Goal: Navigation & Orientation: Find specific page/section

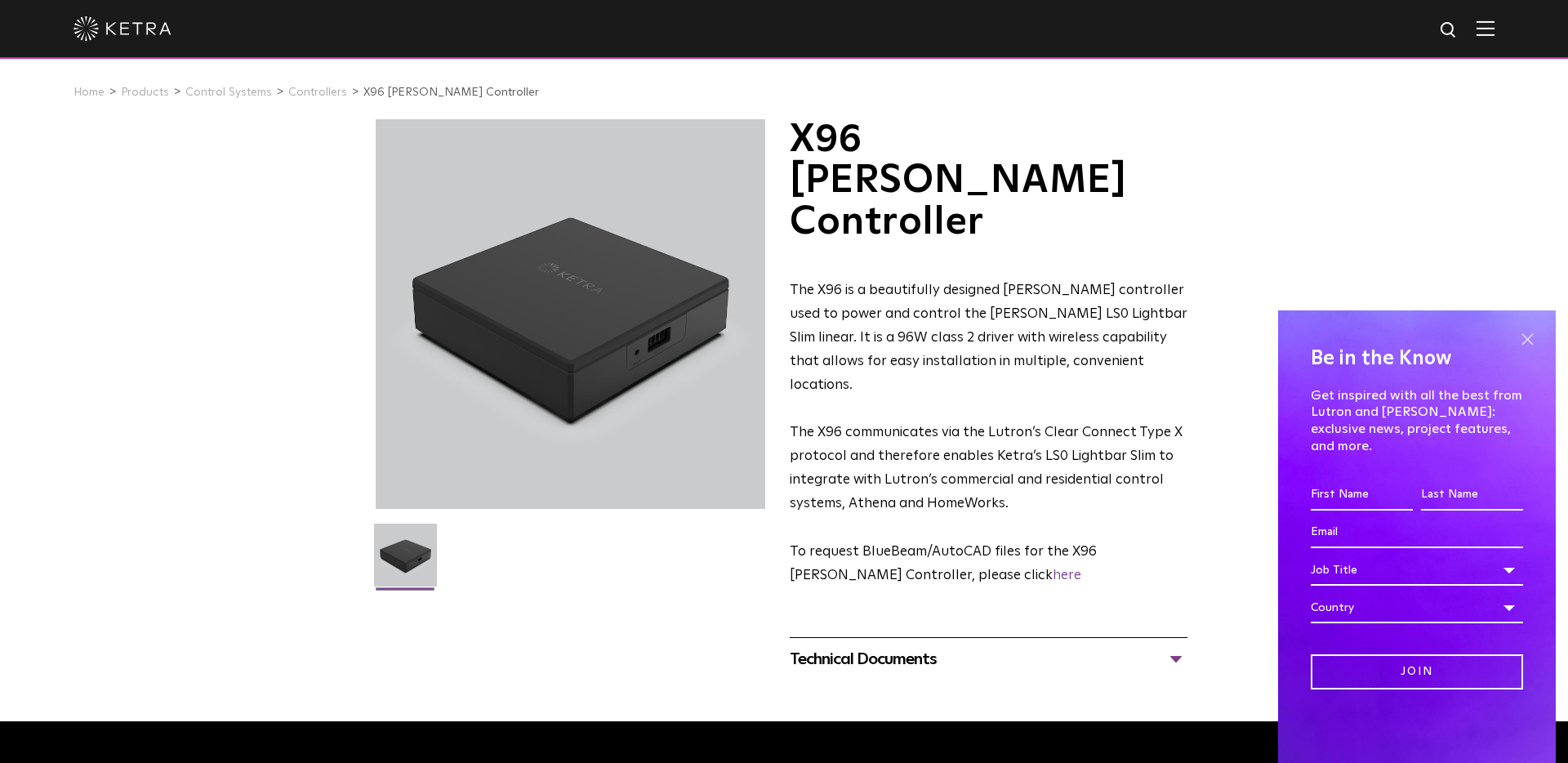
click at [1532, 351] on span at bounding box center [1527, 339] width 25 height 25
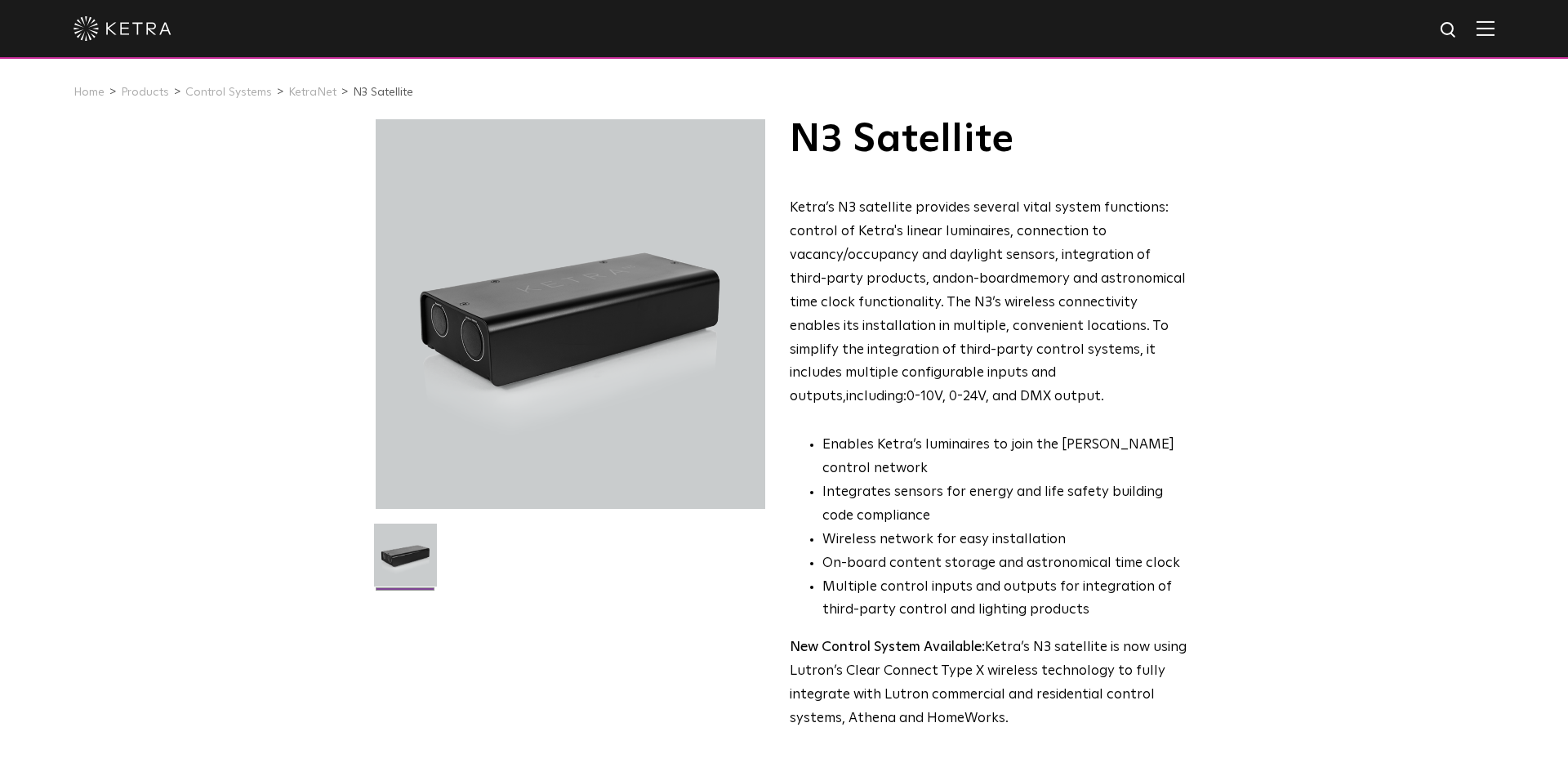
click at [436, 382] on div at bounding box center [570, 314] width 389 height 389
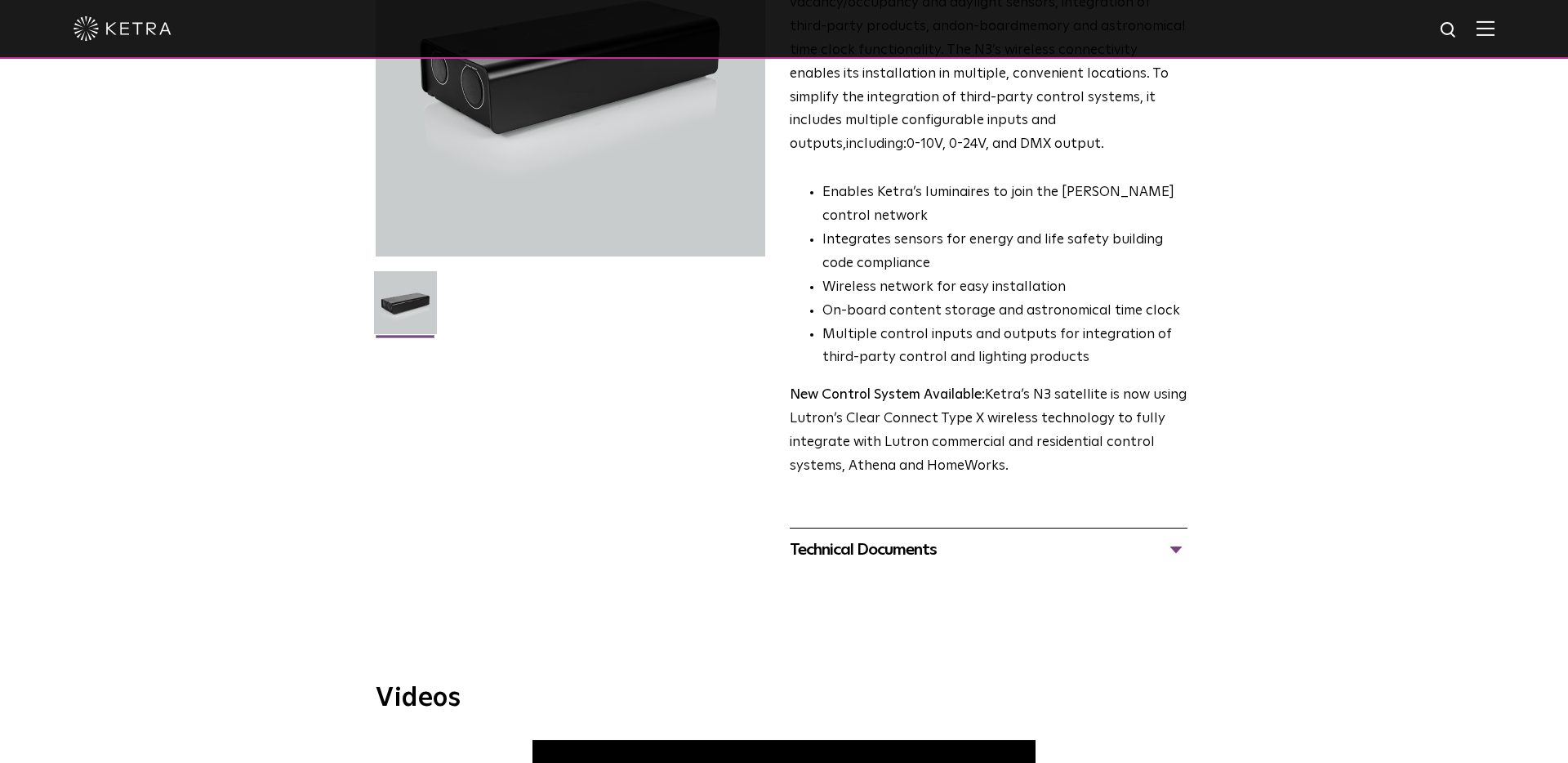
scroll to position [254, 0]
click at [1179, 548] on div "Technical Documents" at bounding box center [989, 548] width 398 height 26
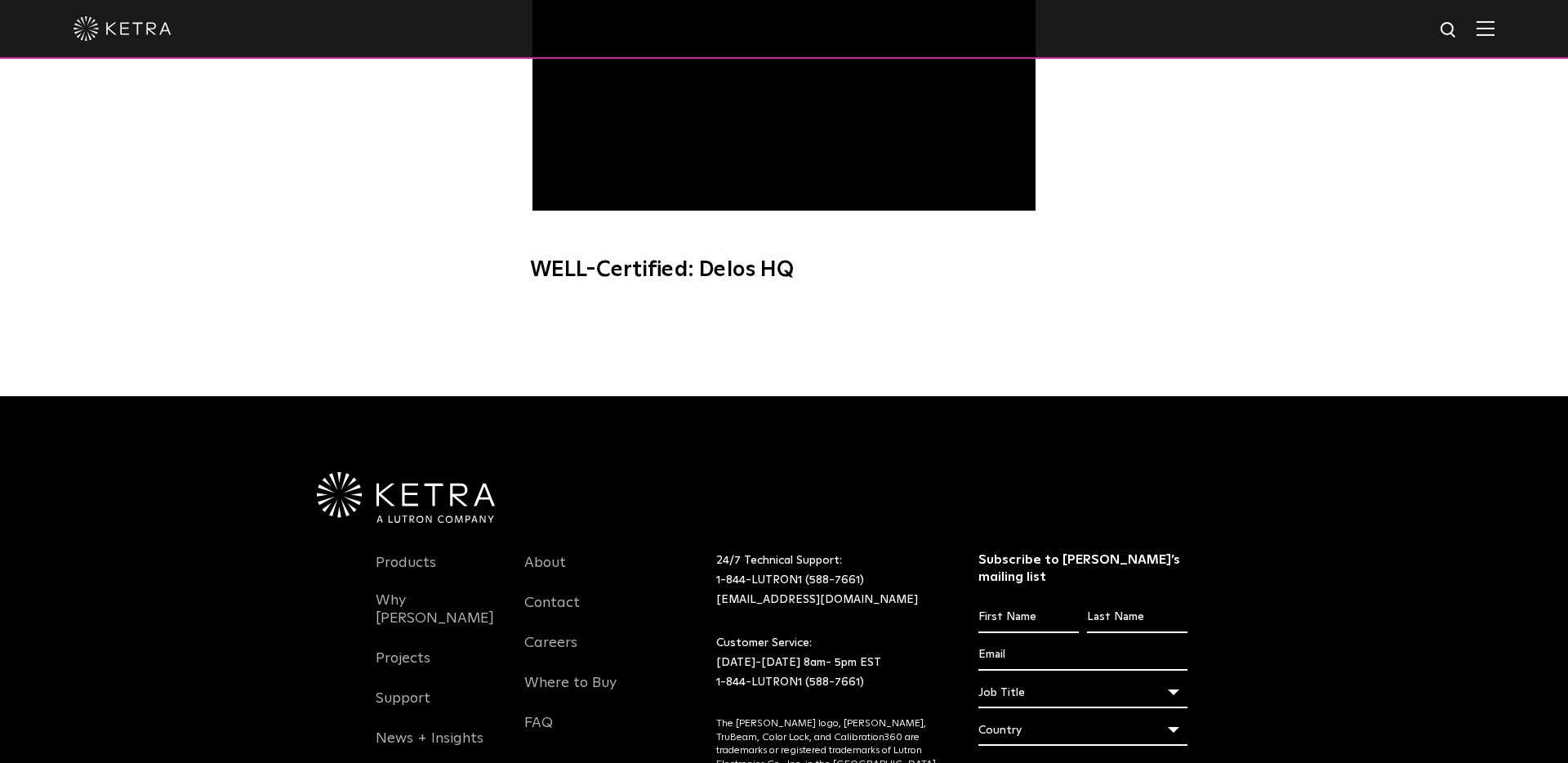
scroll to position [1283, 0]
